Goal: Find specific page/section: Find specific page/section

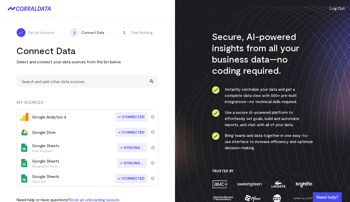
scroll to position [11, 0]
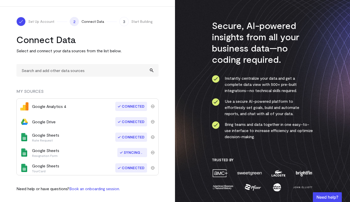
scroll to position [1, 0]
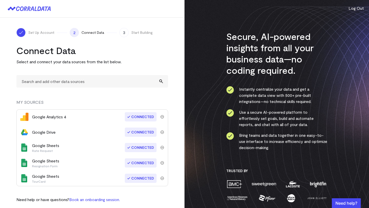
scroll to position [5, 0]
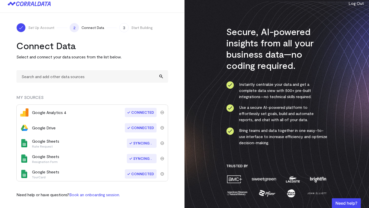
scroll to position [1, 0]
